Goal: Task Accomplishment & Management: Manage account settings

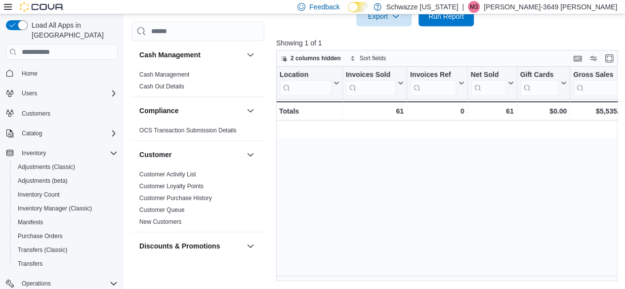
scroll to position [0, 576]
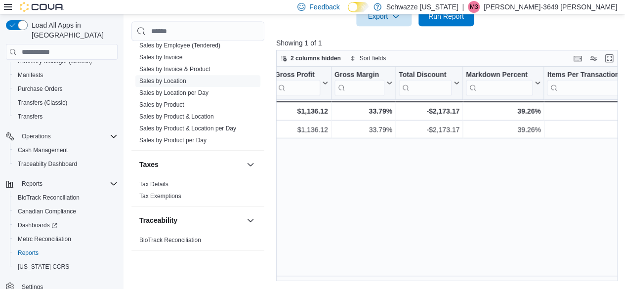
click at [566, 10] on p "[PERSON_NAME]-3649 [PERSON_NAME]" at bounding box center [550, 7] width 133 height 12
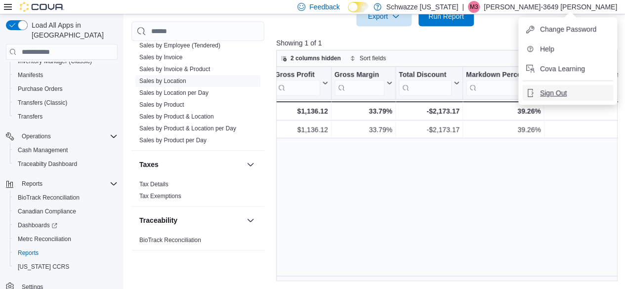
click at [562, 93] on span "Sign Out" at bounding box center [553, 93] width 27 height 10
